Goal: Information Seeking & Learning: Learn about a topic

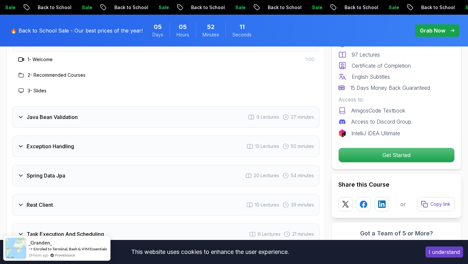
scroll to position [946, 0]
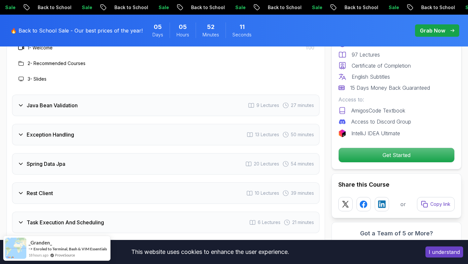
click at [302, 102] on span "27 minutes" at bounding box center [302, 105] width 23 height 7
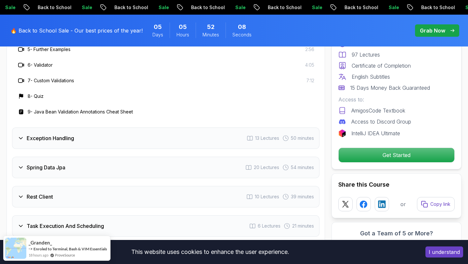
scroll to position [1038, 0]
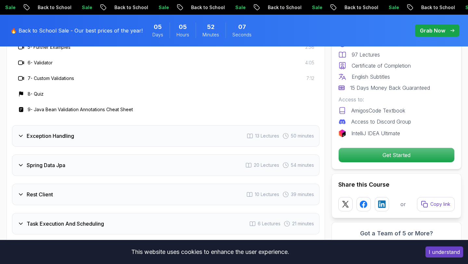
click at [181, 125] on div "Exception Handling 13 Lectures 50 minutes" at bounding box center [166, 135] width 308 height 21
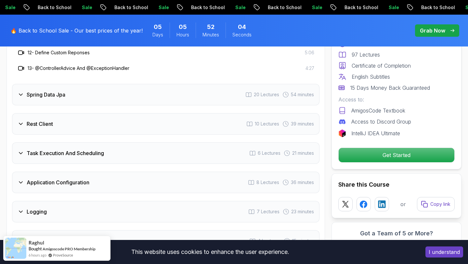
scroll to position [1170, 0]
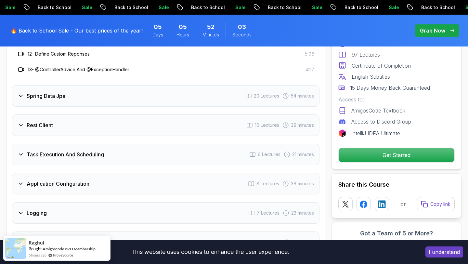
click at [166, 85] on div "Spring Data Jpa 20 Lectures 54 minutes" at bounding box center [166, 95] width 308 height 21
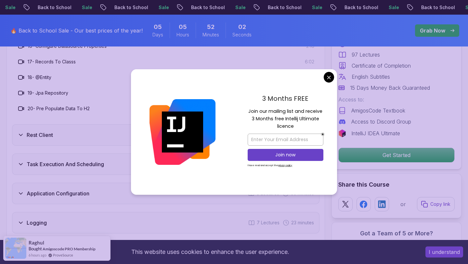
scroll to position [1270, 0]
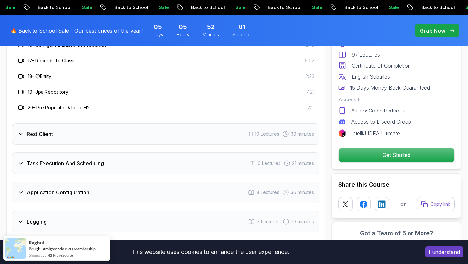
click at [170, 123] on div "Rest Client 10 Lectures 39 minutes" at bounding box center [166, 133] width 308 height 21
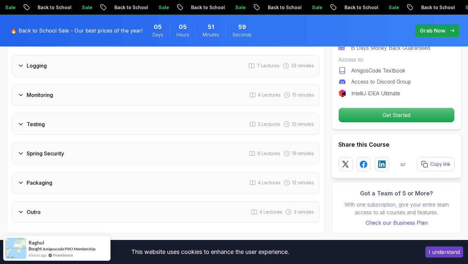
scroll to position [1277, 0]
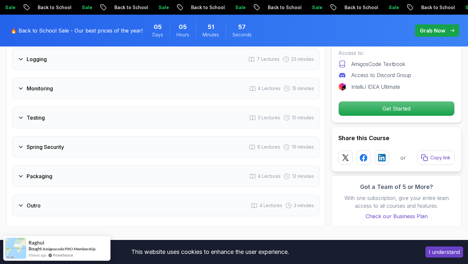
click at [162, 107] on div "Testing 3 Lectures 10 minutes" at bounding box center [166, 117] width 308 height 21
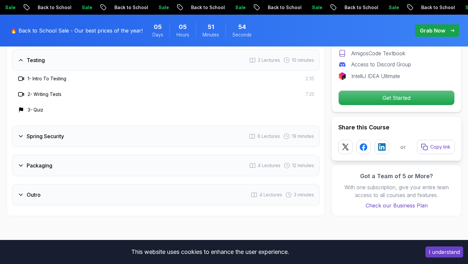
scroll to position [1188, 0]
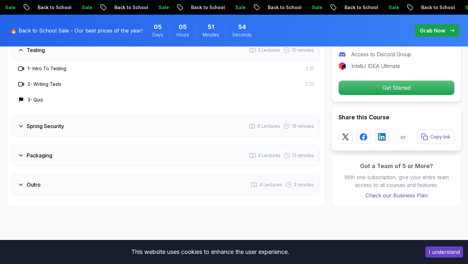
click at [155, 115] on div "Spring Security 6 Lectures 19 minutes" at bounding box center [166, 125] width 308 height 21
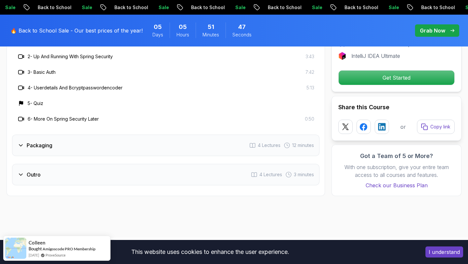
scroll to position [1246, 0]
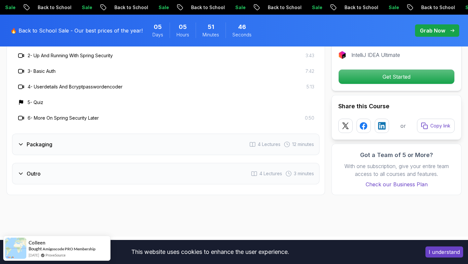
click at [149, 134] on div "Packaging 4 Lectures 12 minutes" at bounding box center [166, 144] width 308 height 21
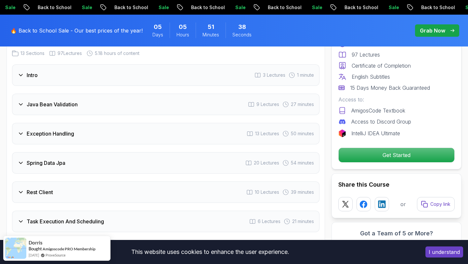
scroll to position [898, 0]
click at [135, 125] on div "Exception Handling 13 Lectures 50 minutes" at bounding box center [166, 135] width 308 height 21
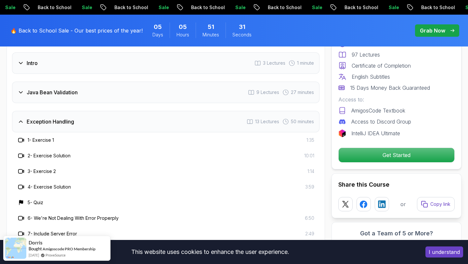
scroll to position [899, 0]
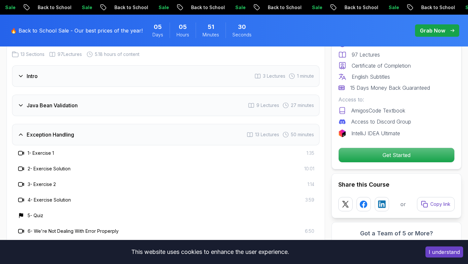
click at [123, 95] on div "Java Bean Validation 9 Lectures 27 minutes" at bounding box center [166, 105] width 308 height 21
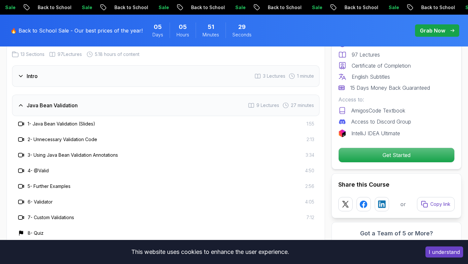
click at [117, 65] on div "Intro 3 Lectures 1 minute" at bounding box center [166, 75] width 308 height 21
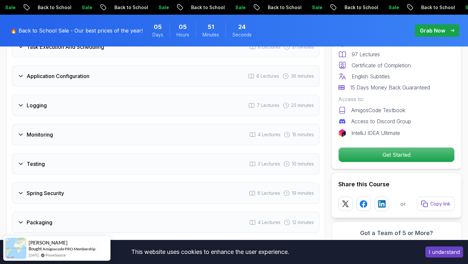
scroll to position [1285, 0]
